Goal: Task Accomplishment & Management: Manage account settings

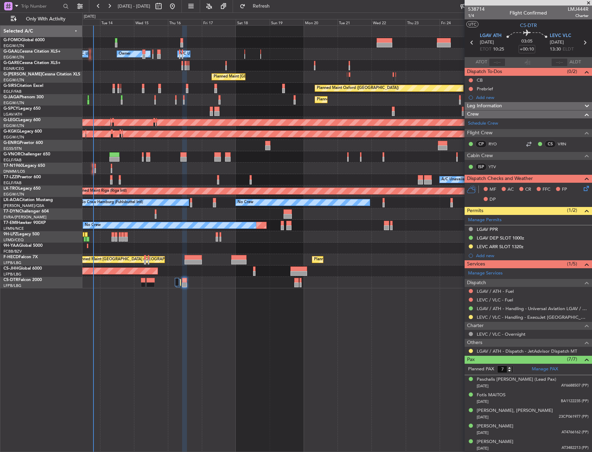
click at [310, 245] on div at bounding box center [336, 248] width 509 height 11
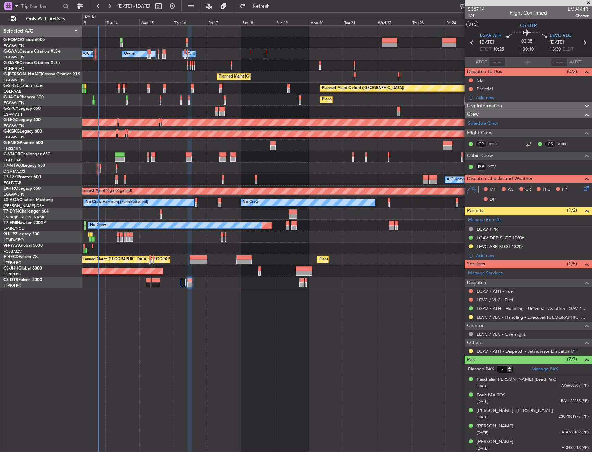
click at [154, 233] on div "No Crew" at bounding box center [336, 236] width 509 height 11
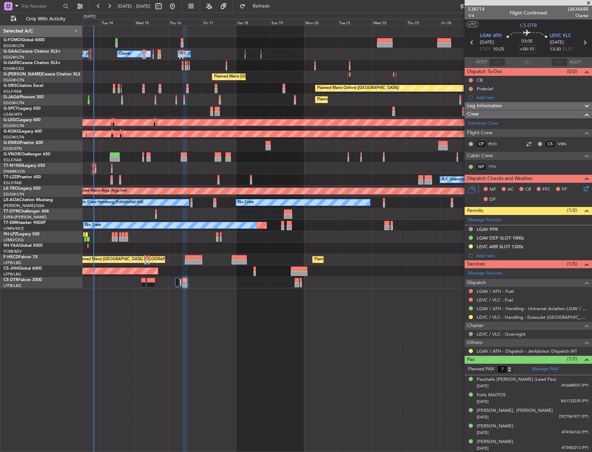
click at [148, 233] on div "No Crew" at bounding box center [336, 236] width 509 height 11
click at [110, 169] on div at bounding box center [336, 168] width 509 height 11
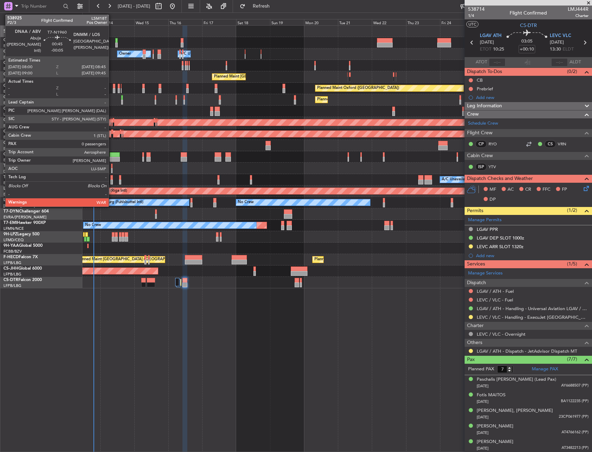
click at [112, 169] on div at bounding box center [111, 170] width 1 height 5
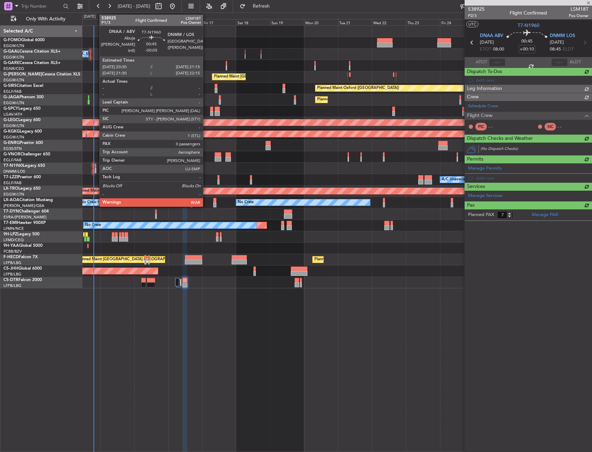
type input "-00:05"
type input "0"
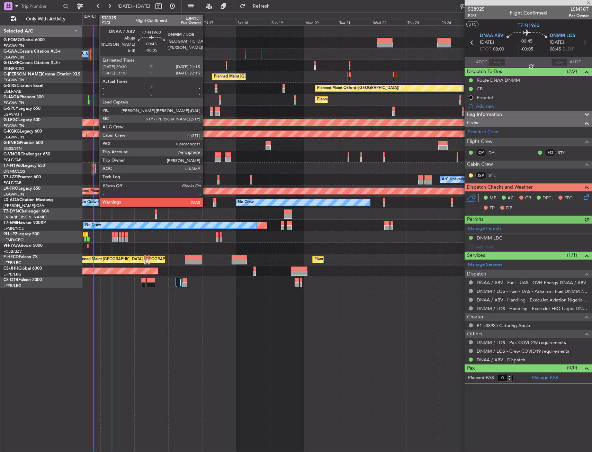
click at [96, 169] on div at bounding box center [95, 170] width 1 height 5
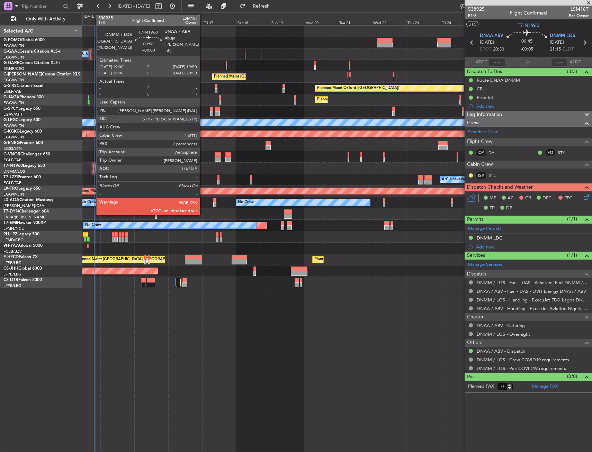
click at [93, 169] on div at bounding box center [93, 170] width 1 height 5
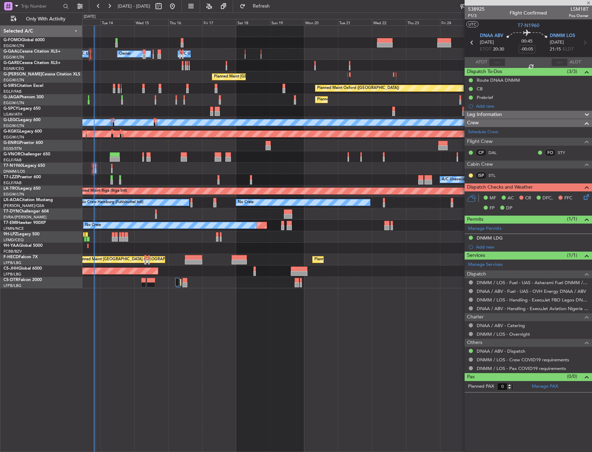
type input "7"
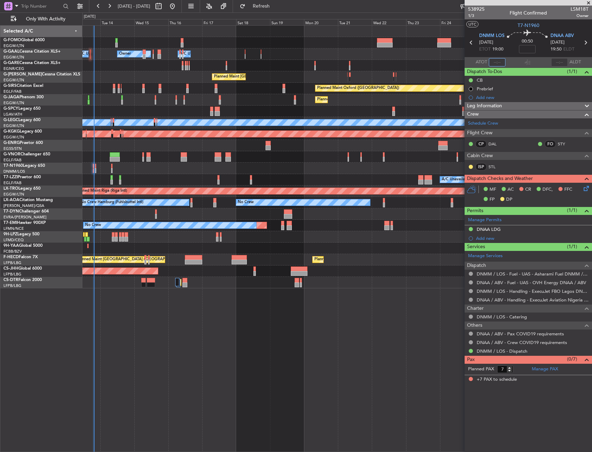
click at [496, 61] on input "text" at bounding box center [497, 62] width 17 height 8
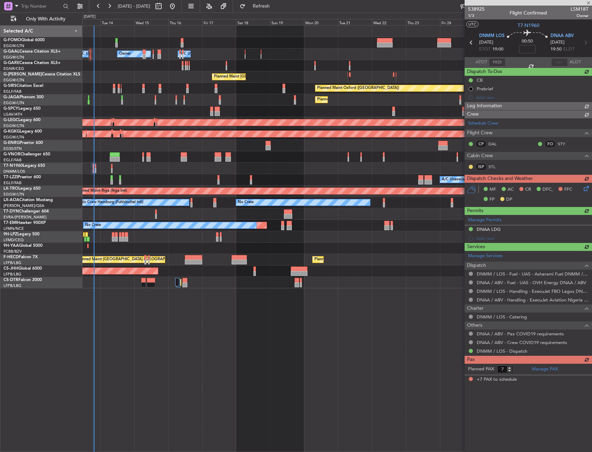
click at [505, 26] on section "UTC T7-N1960" at bounding box center [527, 24] width 127 height 10
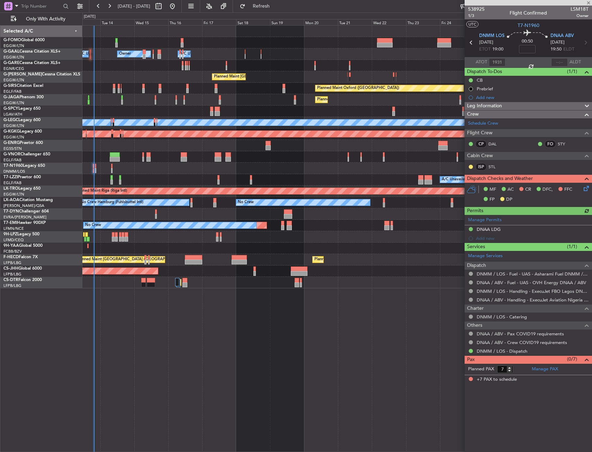
type input "19:31"
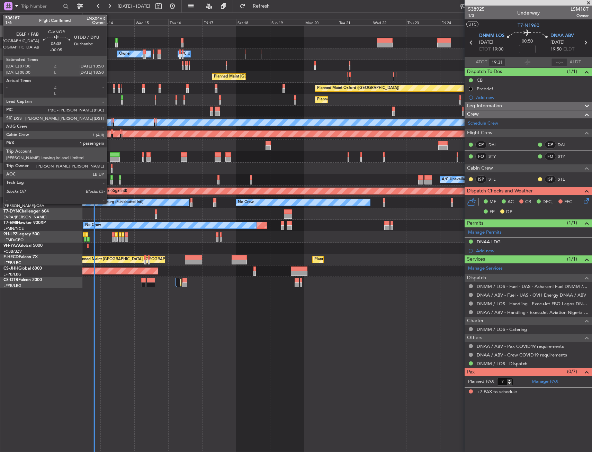
click at [110, 156] on div at bounding box center [115, 154] width 10 height 5
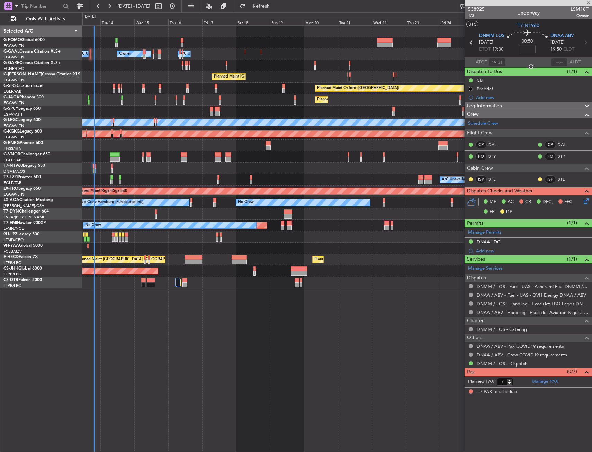
type input "-00:05"
type input "1"
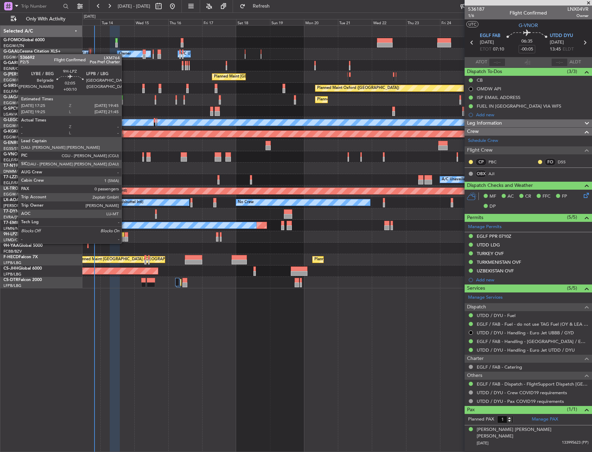
click at [125, 236] on div at bounding box center [126, 234] width 3 height 5
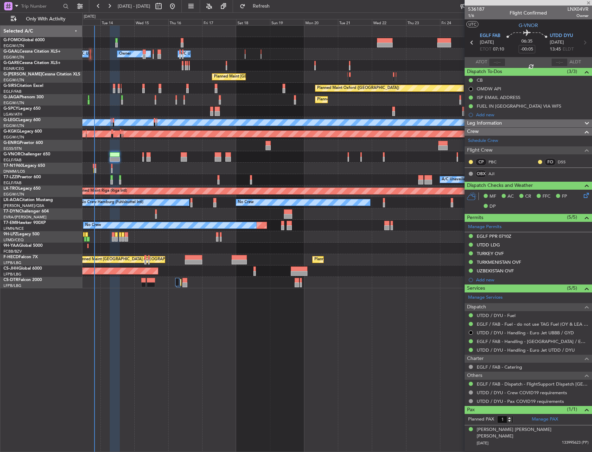
type input "+00:10"
type input "0"
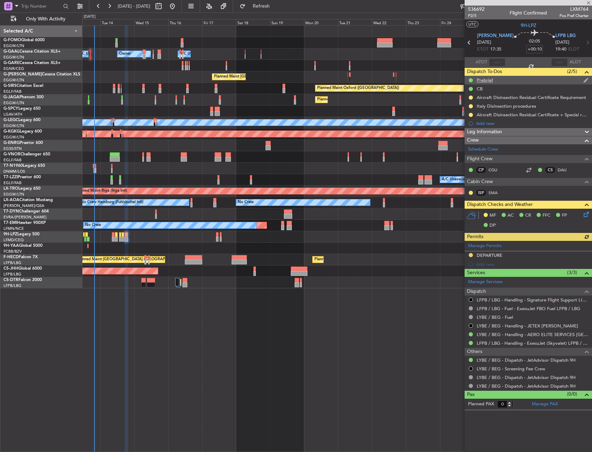
click at [499, 81] on div "Prebrief" at bounding box center [527, 80] width 127 height 9
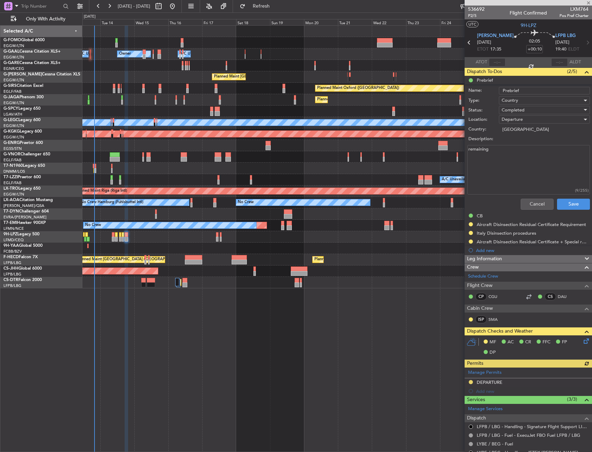
click at [496, 140] on label "Description:" at bounding box center [531, 139] width 127 height 7
click at [496, 145] on textarea "remaining" at bounding box center [528, 169] width 122 height 49
click at [496, 147] on textarea "remaining" at bounding box center [528, 169] width 122 height 49
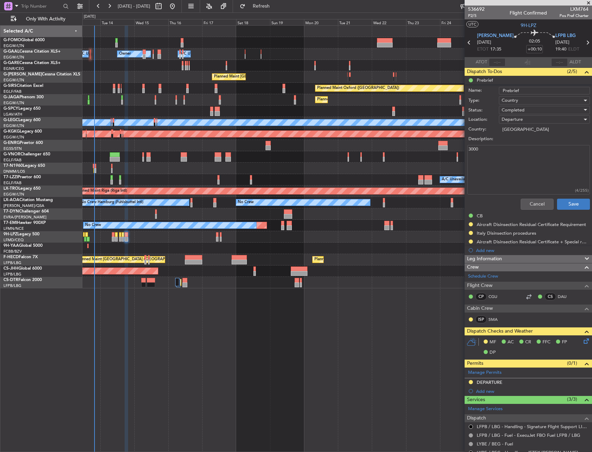
type textarea "3000"
click at [565, 205] on button "Save" at bounding box center [573, 204] width 33 height 11
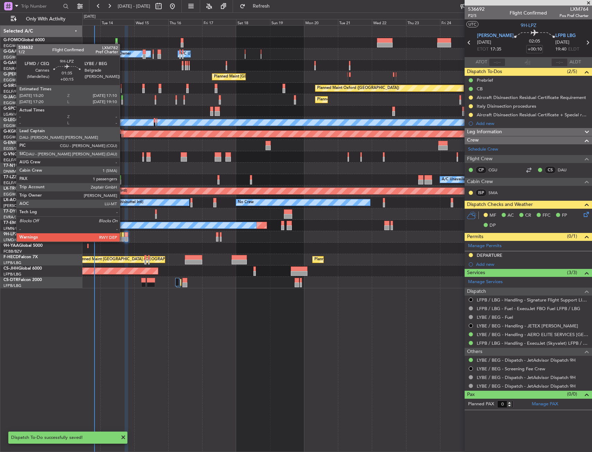
click at [123, 235] on div at bounding box center [122, 234] width 3 height 5
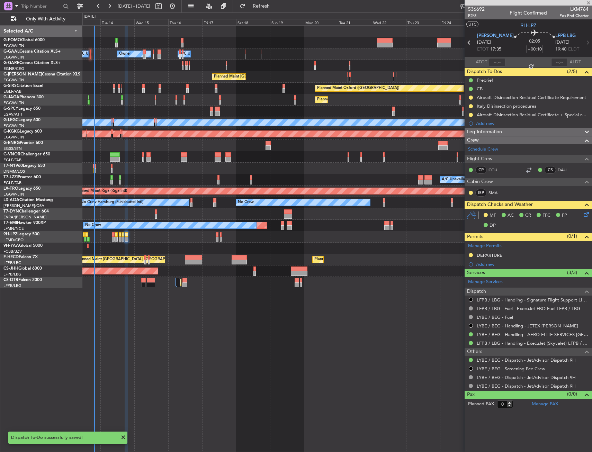
type input "+00:15"
type input "1"
